Goal: Task Accomplishment & Management: Use online tool/utility

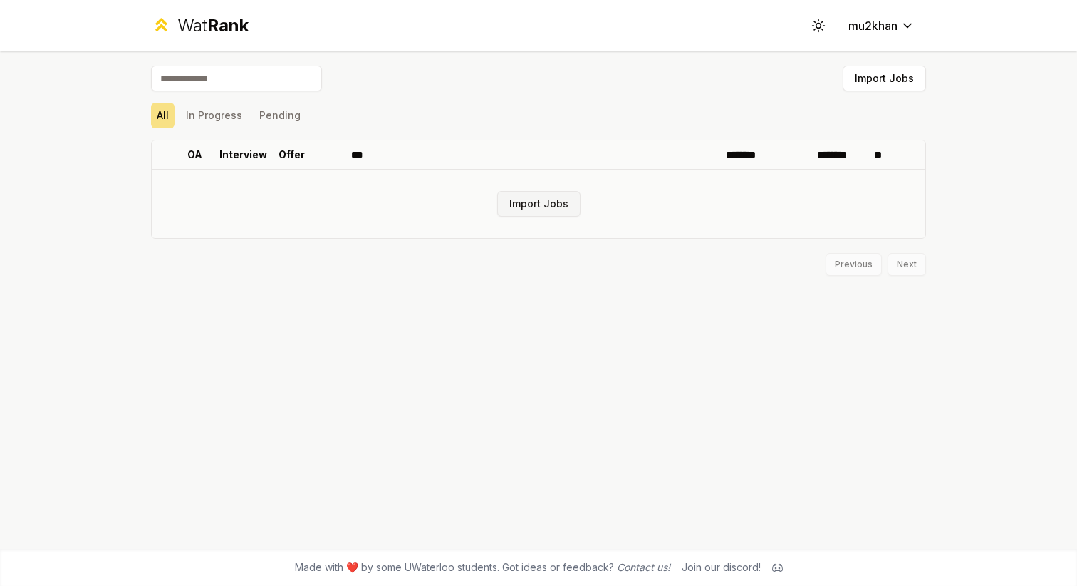
click at [523, 202] on button "Import Jobs" at bounding box center [538, 204] width 83 height 26
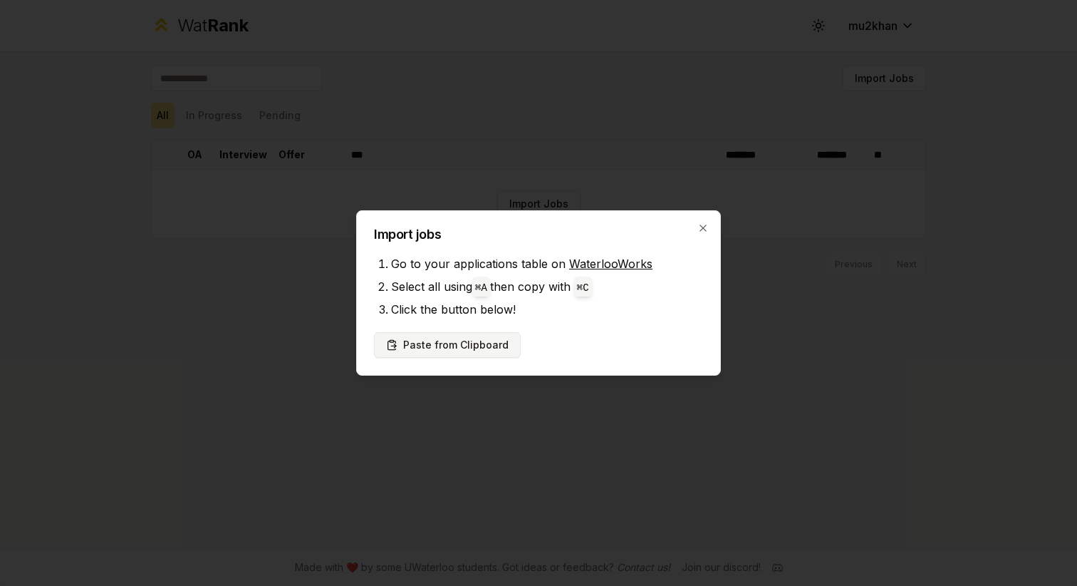
click at [438, 346] on button "Paste from Clipboard" at bounding box center [447, 345] width 147 height 26
click at [476, 343] on button "Paste from Clipboard" at bounding box center [447, 345] width 147 height 26
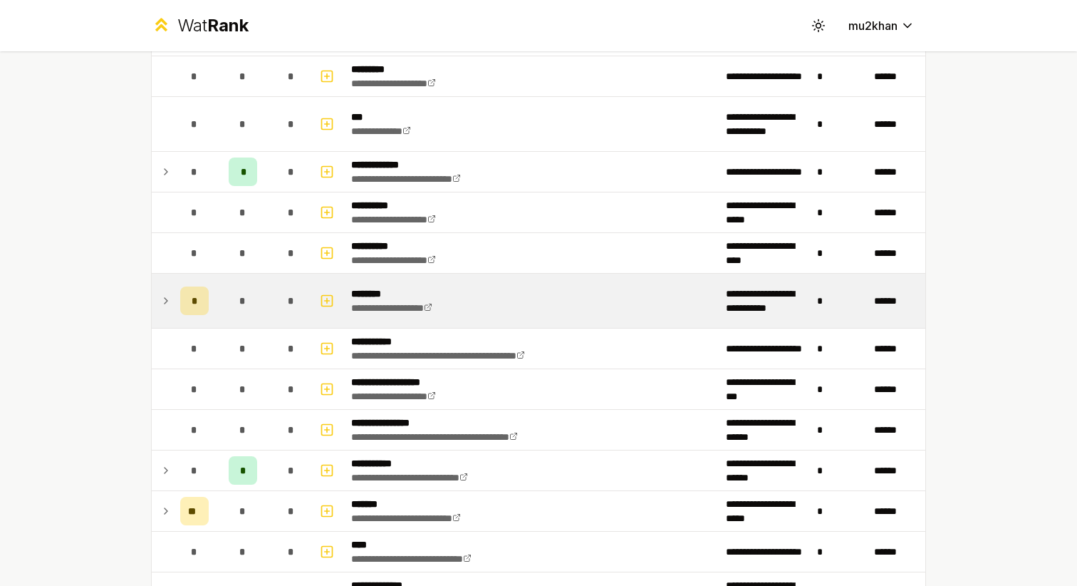
scroll to position [1016, 0]
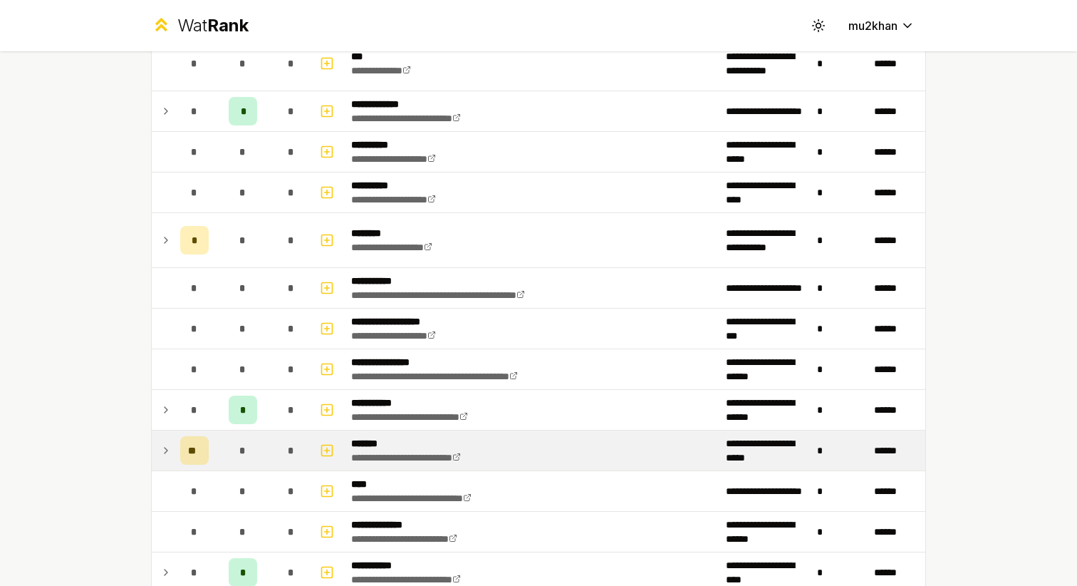
click at [169, 450] on icon at bounding box center [165, 450] width 11 height 17
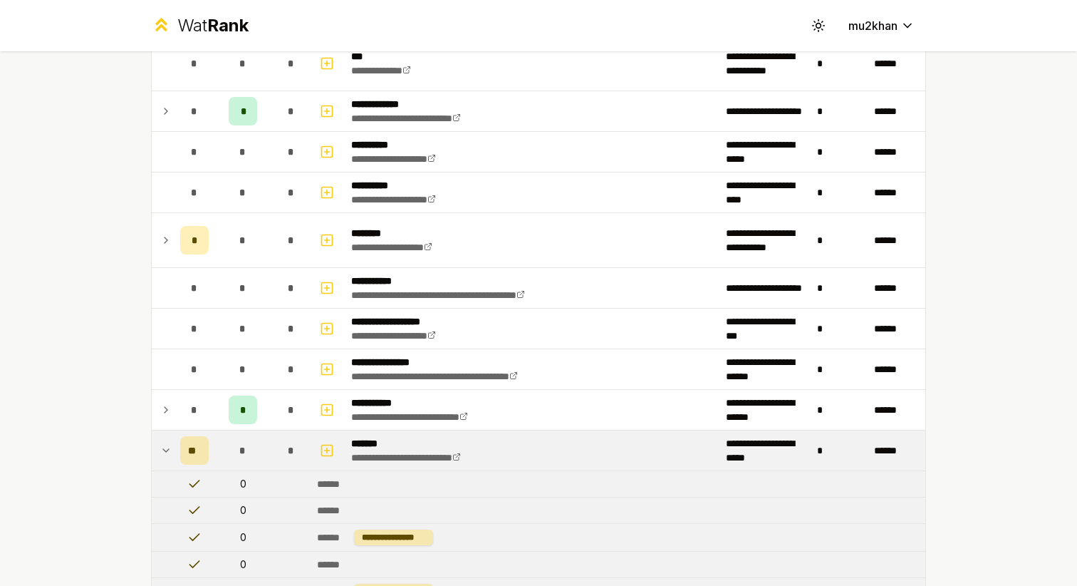
click at [169, 450] on icon at bounding box center [165, 450] width 11 height 17
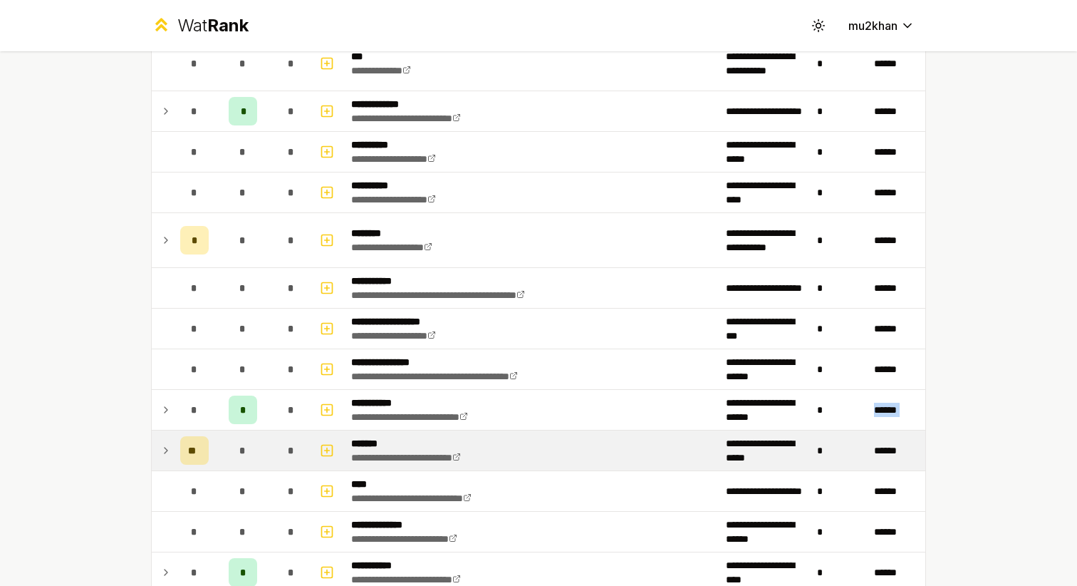
click at [169, 450] on icon at bounding box center [165, 450] width 11 height 17
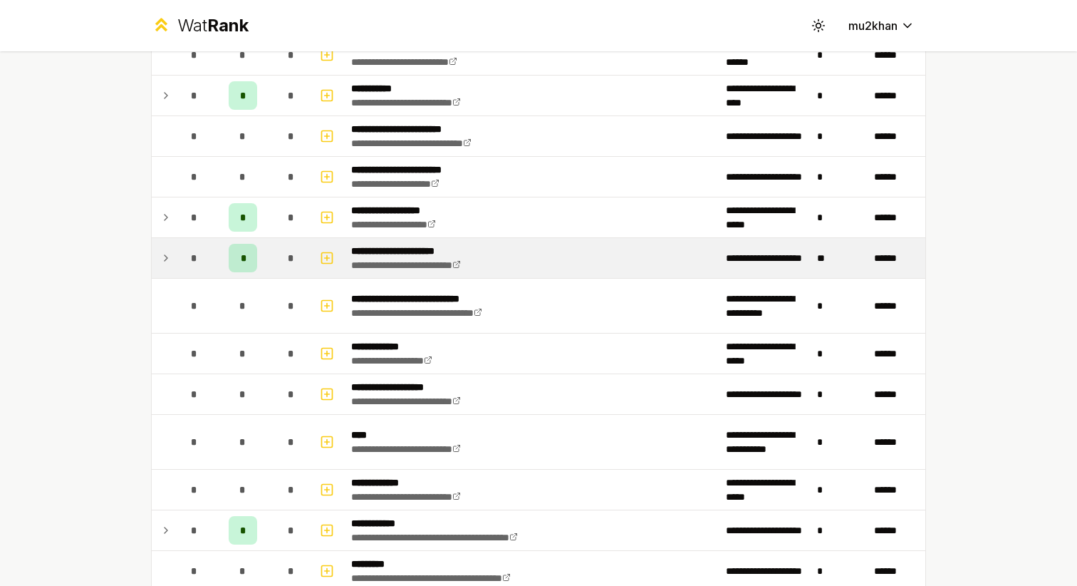
scroll to position [2105, 0]
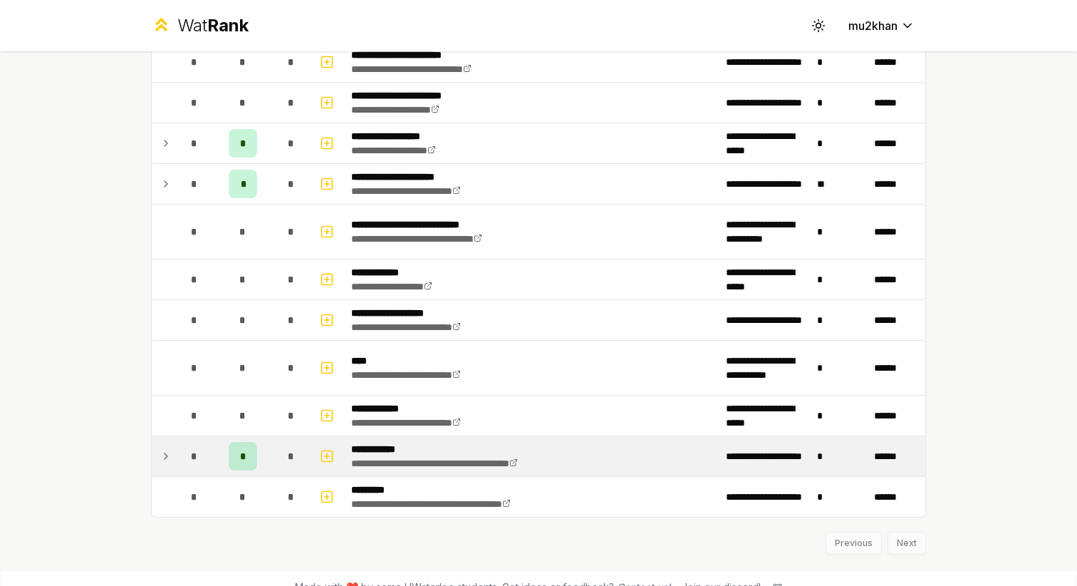
click at [172, 451] on td at bounding box center [163, 456] width 23 height 40
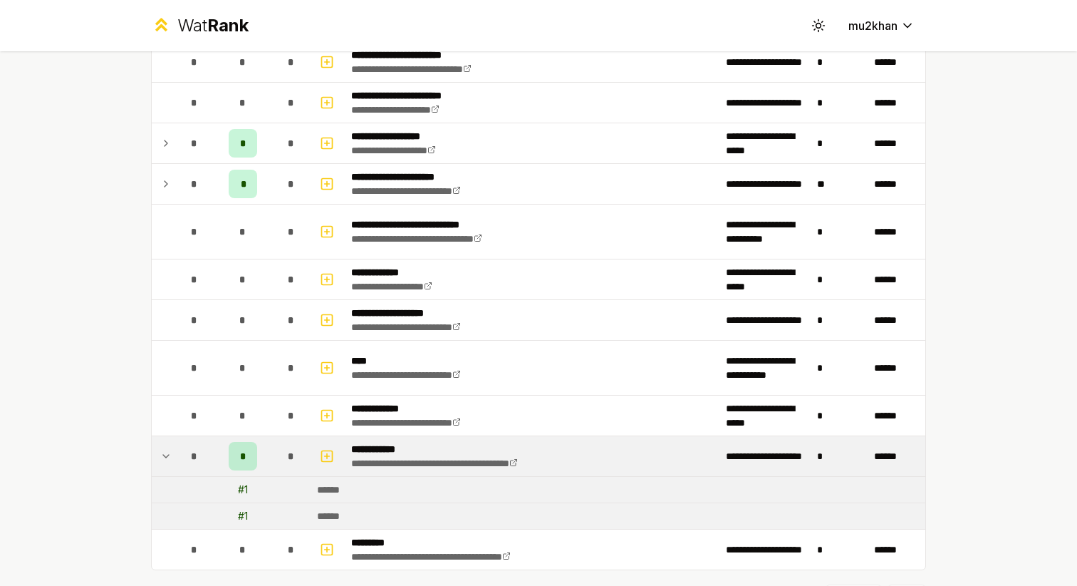
click at [171, 451] on icon at bounding box center [165, 455] width 11 height 17
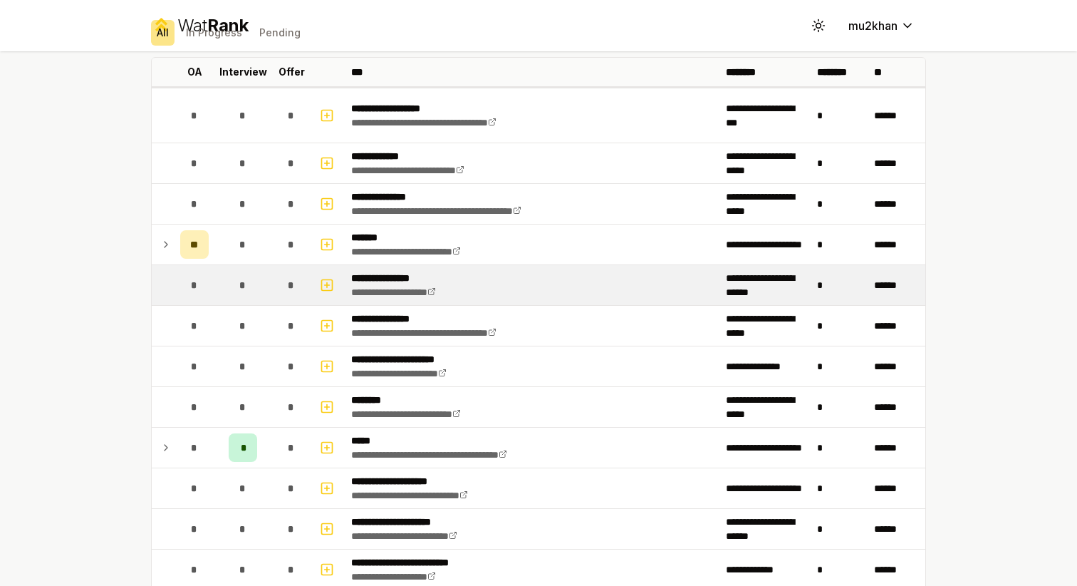
scroll to position [0, 0]
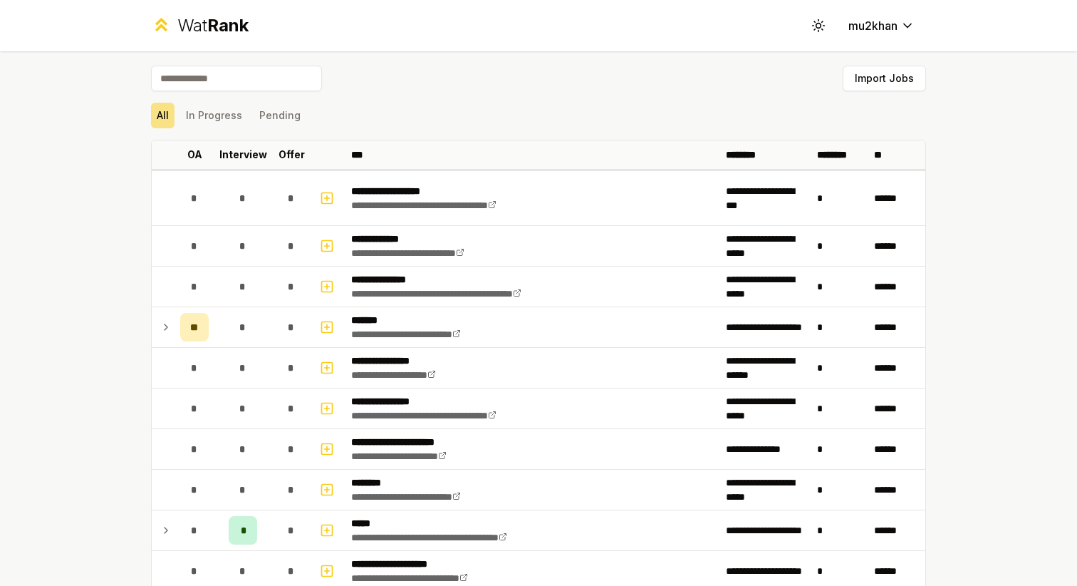
click at [296, 74] on input at bounding box center [236, 79] width 171 height 26
click at [455, 130] on div "All In Progress Pending" at bounding box center [538, 115] width 775 height 37
click at [919, 81] on button "Import Jobs" at bounding box center [884, 79] width 83 height 26
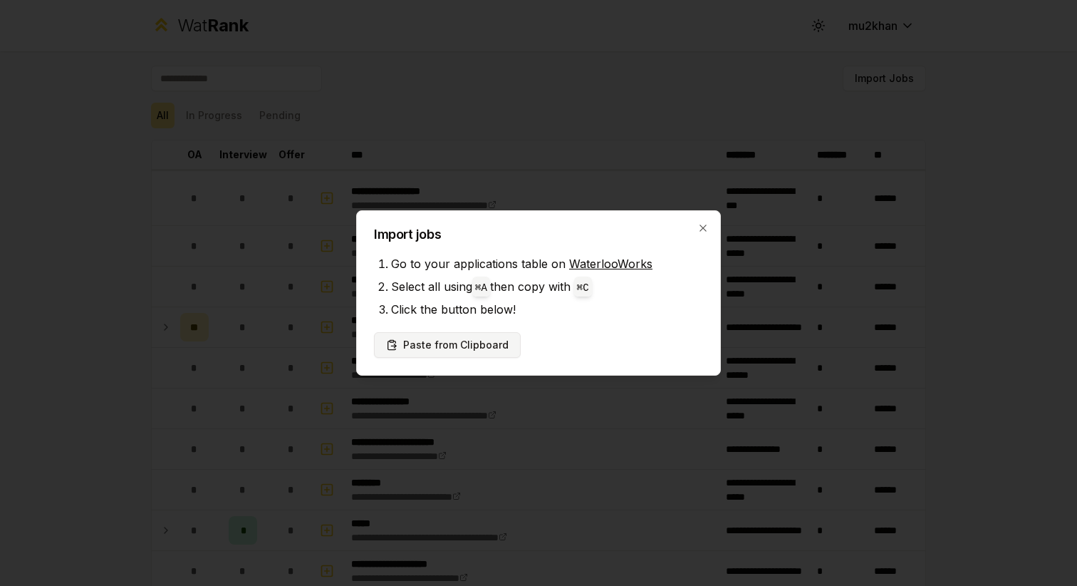
click at [451, 351] on button "Paste from Clipboard" at bounding box center [447, 345] width 147 height 26
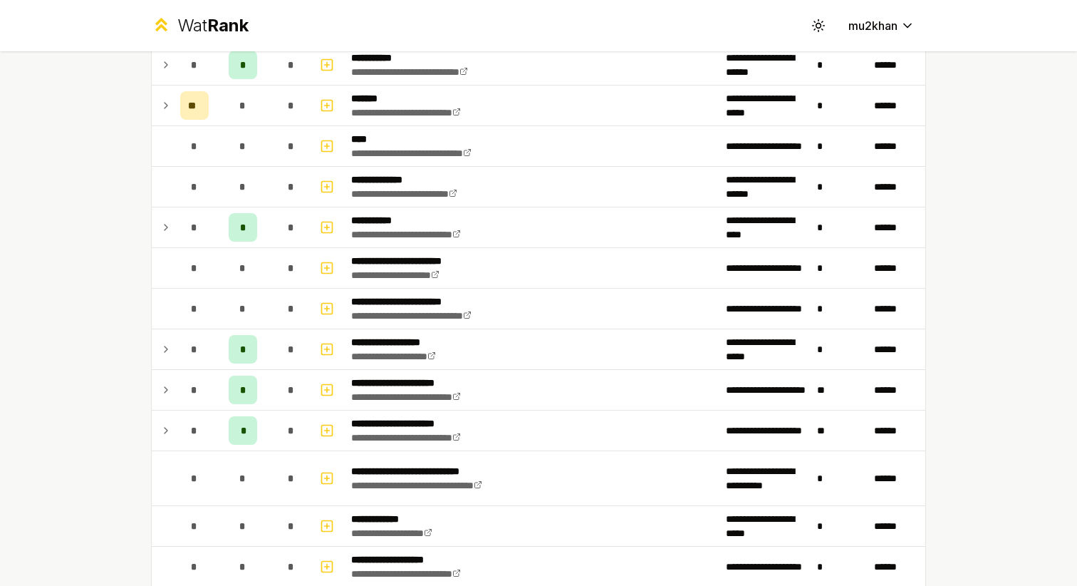
scroll to position [1790, 0]
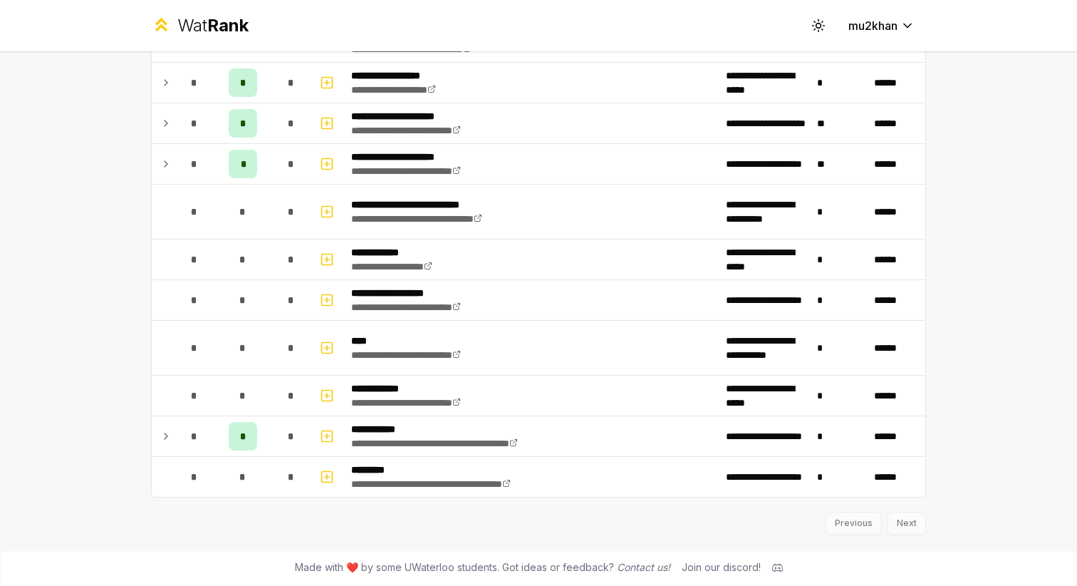
click at [907, 524] on div "Previous Next" at bounding box center [538, 515] width 775 height 37
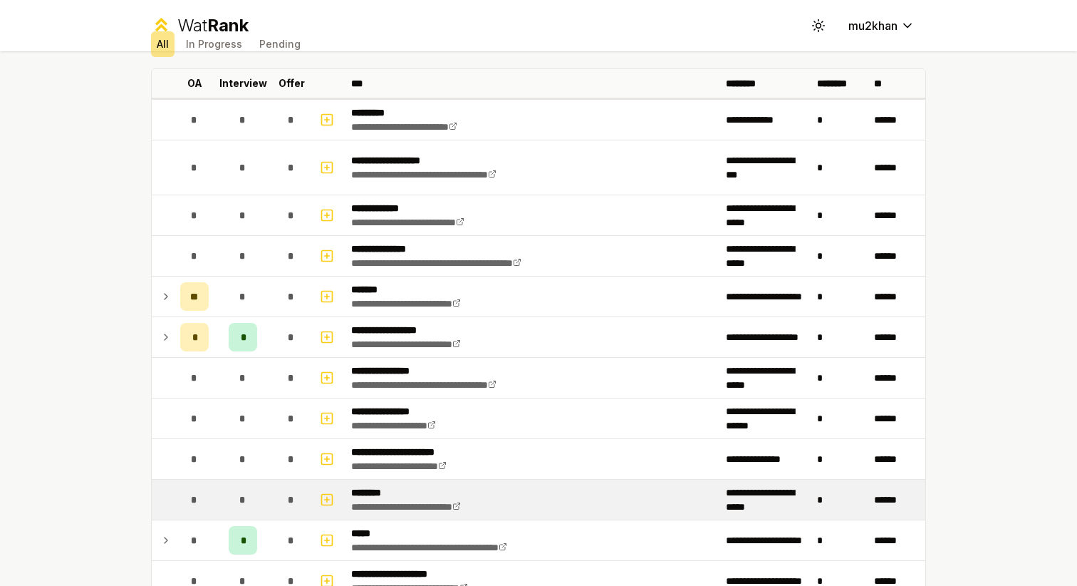
scroll to position [51, 0]
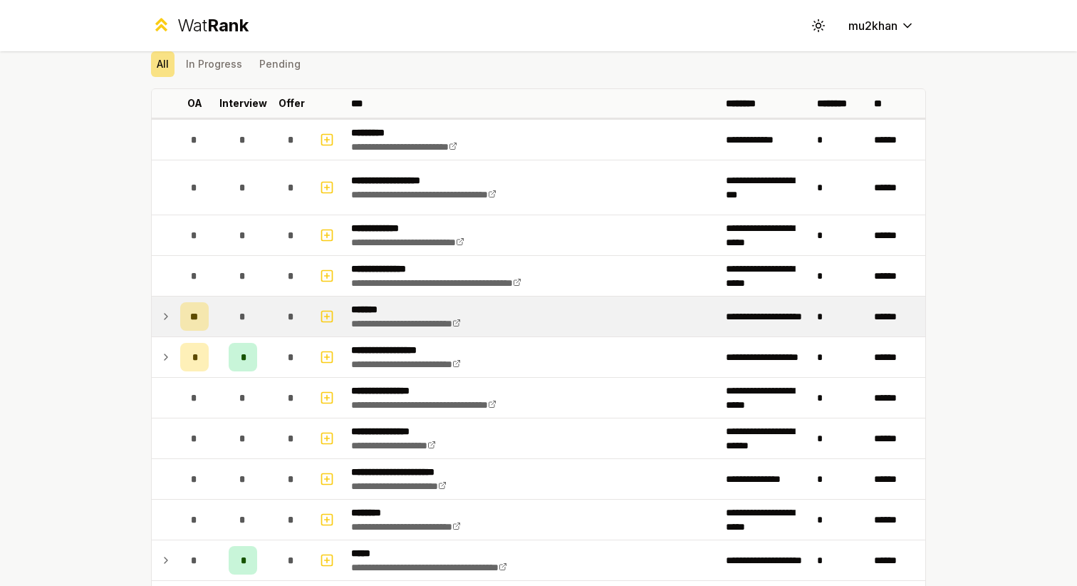
click at [166, 312] on icon at bounding box center [165, 316] width 11 height 17
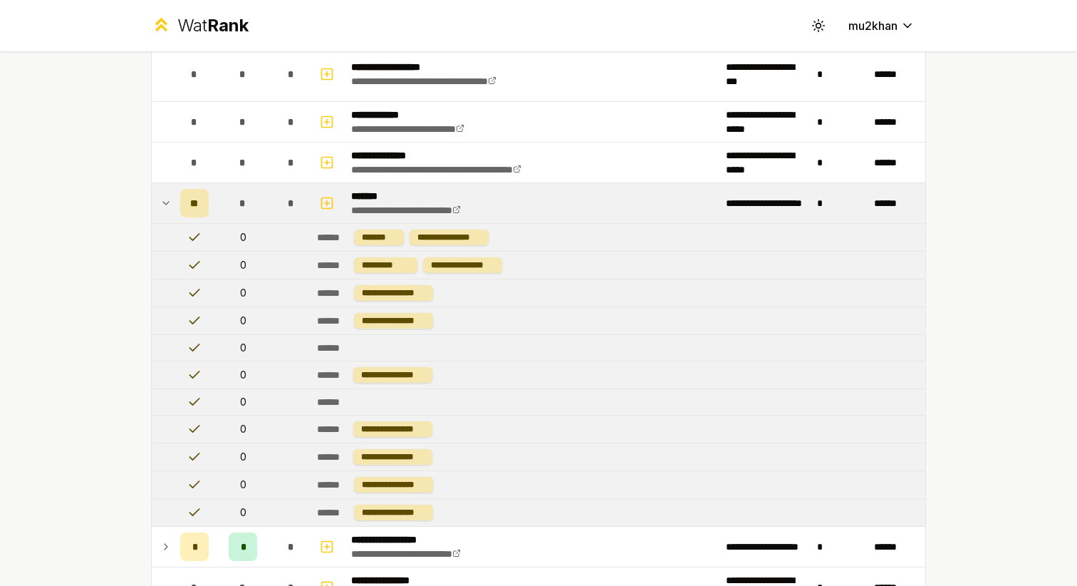
scroll to position [201, 0]
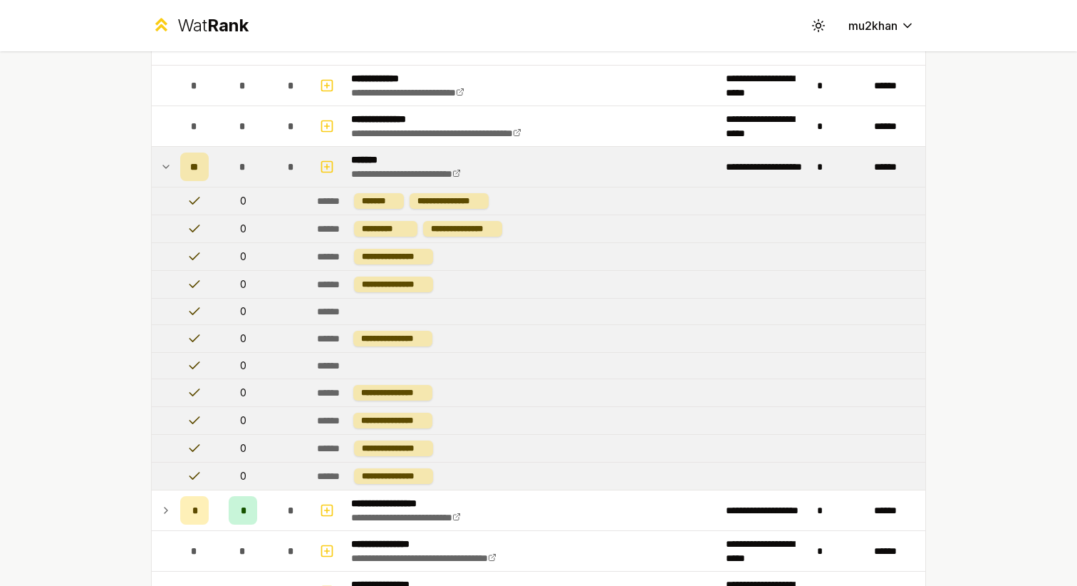
click at [167, 161] on icon at bounding box center [165, 166] width 11 height 17
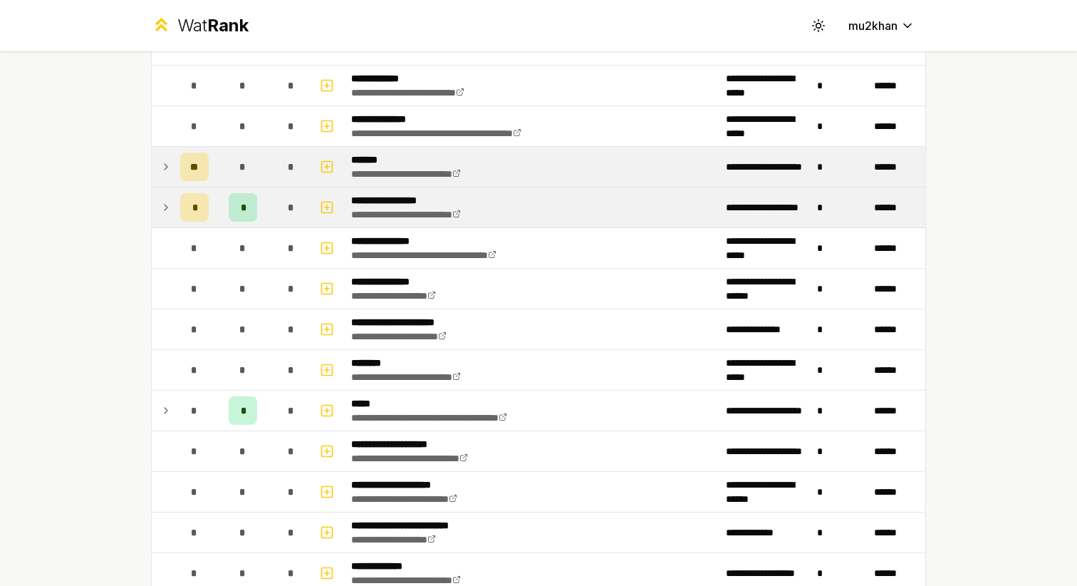
click at [167, 204] on icon at bounding box center [165, 207] width 11 height 17
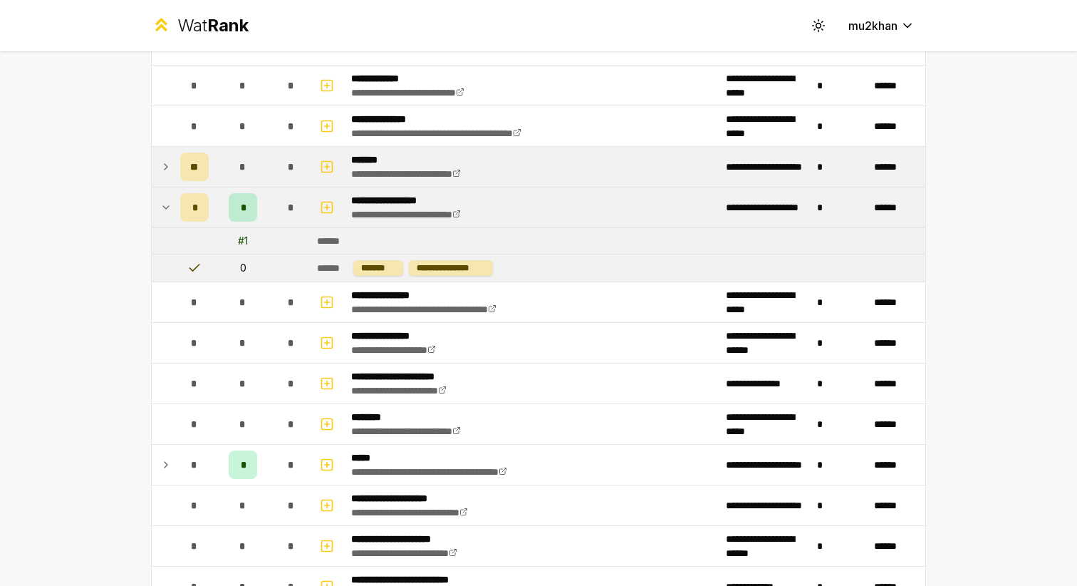
click at [169, 204] on icon at bounding box center [165, 207] width 11 height 17
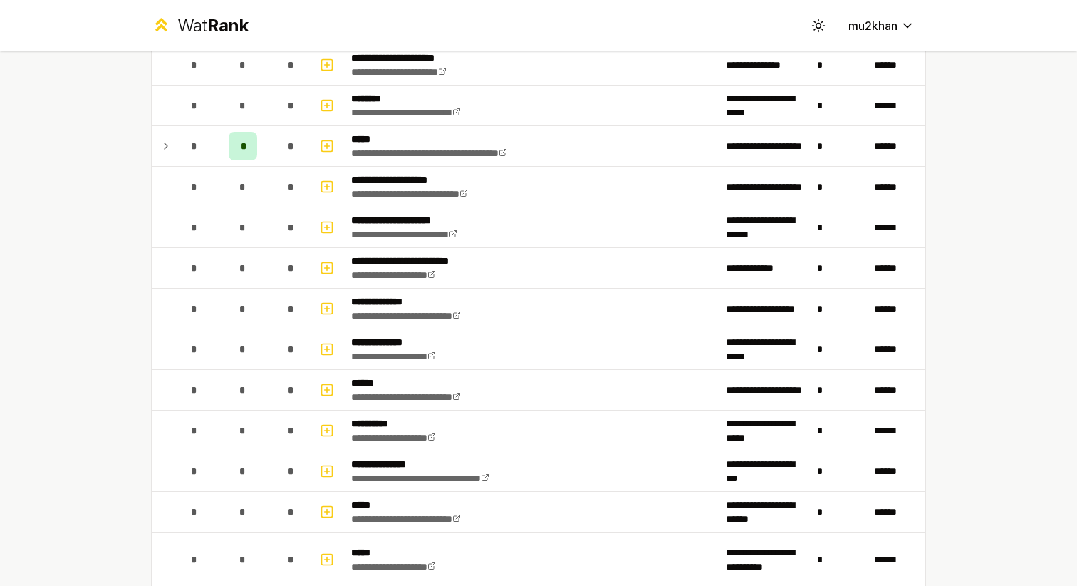
scroll to position [0, 0]
